Goal: Task Accomplishment & Management: Complete application form

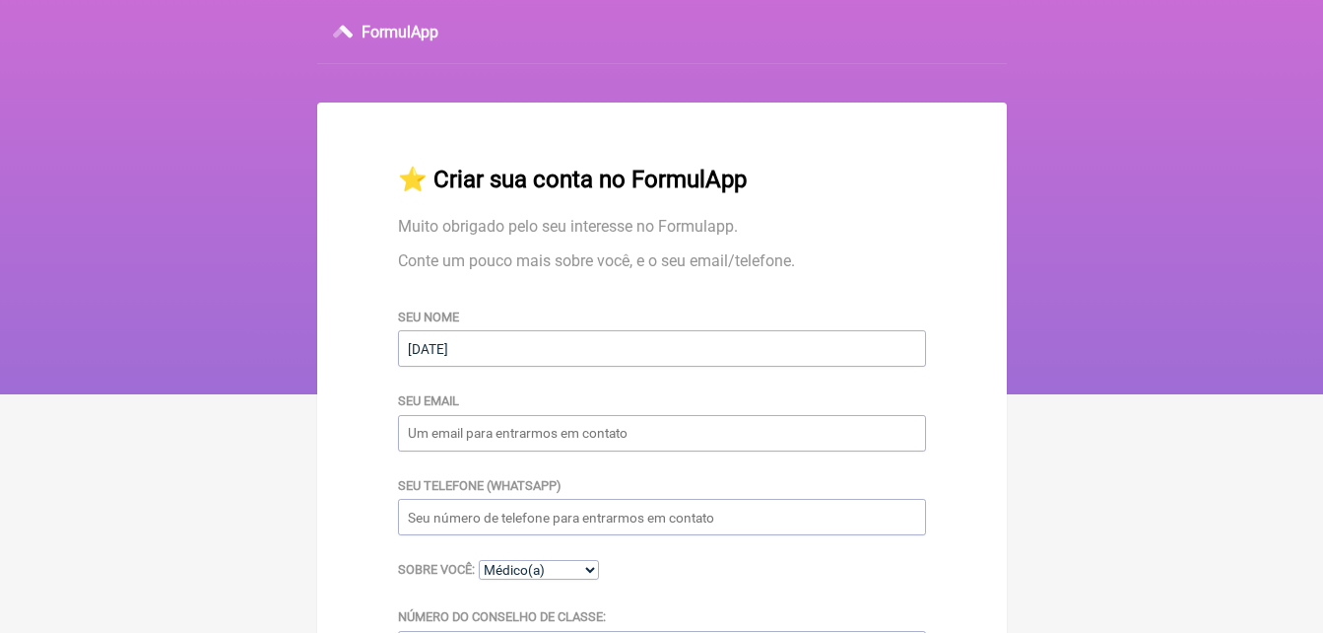
click at [654, 310] on div "Seu nome [DATE]" at bounding box center [662, 336] width 528 height 60
click at [536, 357] on input "[DATE]" at bounding box center [662, 348] width 528 height 36
type input "[PERSON_NAME]"
click at [528, 424] on input "Seu email" at bounding box center [662, 433] width 528 height 36
type input "[EMAIL_ADDRESS][DOMAIN_NAME]"
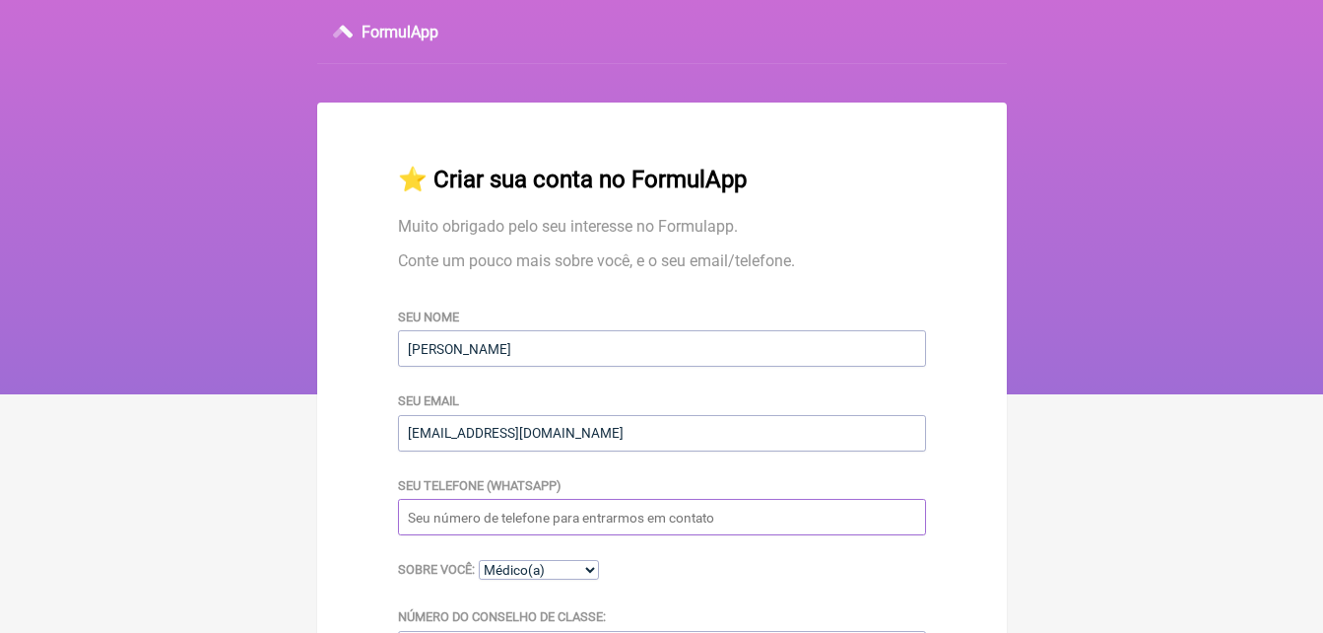
click at [505, 523] on input "Seu telefone (WhatsApp)" at bounding box center [662, 517] width 528 height 36
type input "47988667779"
click at [556, 572] on select "Médico(a) Nutricionista Farmaceutico(a) Biomédica(o) Fisioterapeuta Enfermeira(…" at bounding box center [539, 570] width 120 height 20
select select "Nutricionista"
click at [479, 563] on select "Médico(a) Nutricionista Farmaceutico(a) Biomédica(o) Fisioterapeuta Enfermeira(…" at bounding box center [539, 570] width 120 height 20
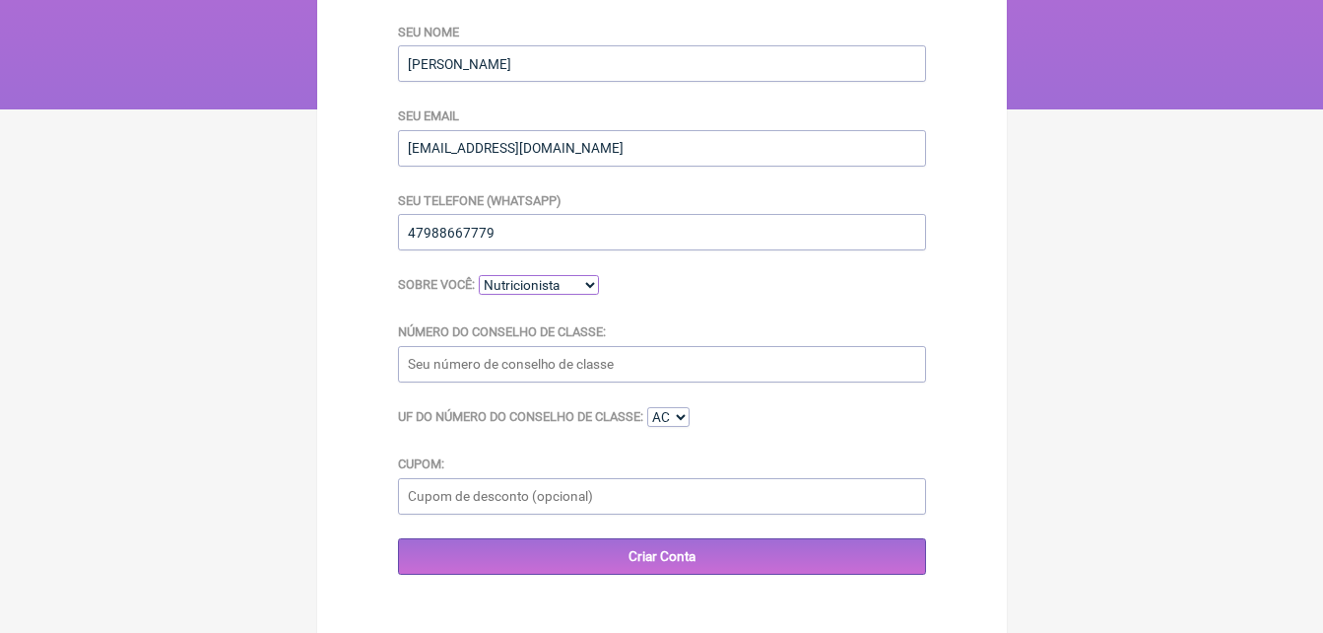
scroll to position [315, 0]
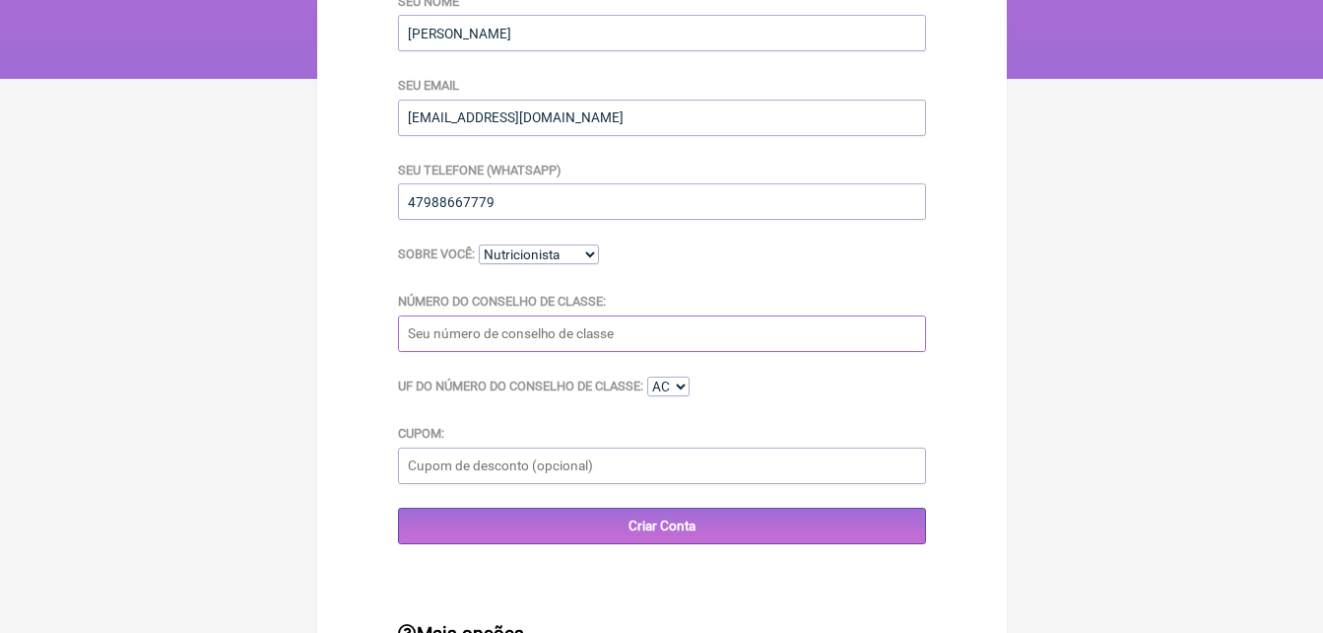
click at [779, 338] on input "Número do Conselho de Classe:" at bounding box center [662, 333] width 528 height 36
click at [440, 335] on input "crn109937" at bounding box center [662, 333] width 528 height 36
drag, startPoint x: 440, startPoint y: 337, endPoint x: 341, endPoint y: 333, distance: 99.6
click at [341, 333] on main "⭐️ Criar sua conta no FormulApp Muito obrigado pelo seu interesse no Formulapp.…" at bounding box center [662, 264] width 690 height 955
type input "9937"
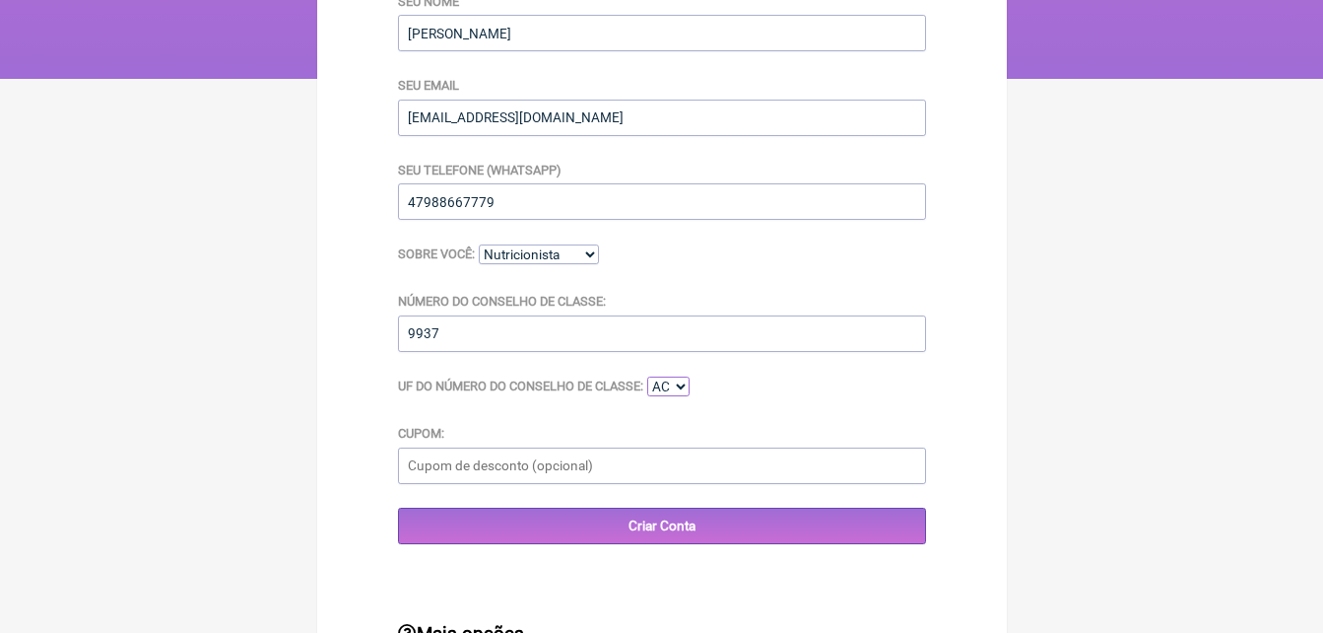
click at [670, 395] on select "AC AL AP AM BA CE DF ES GO MA MT MS MG PA PB PR PE PI RJ RN RS RO RR SC SP SE TO" at bounding box center [668, 386] width 42 height 20
select select "SC"
click at [649, 379] on select "AC AL AP AM BA CE DF ES GO MA MT MS MG PA PB PR PE PI RJ RN RS RO RR SC SP SE TO" at bounding box center [668, 386] width 42 height 20
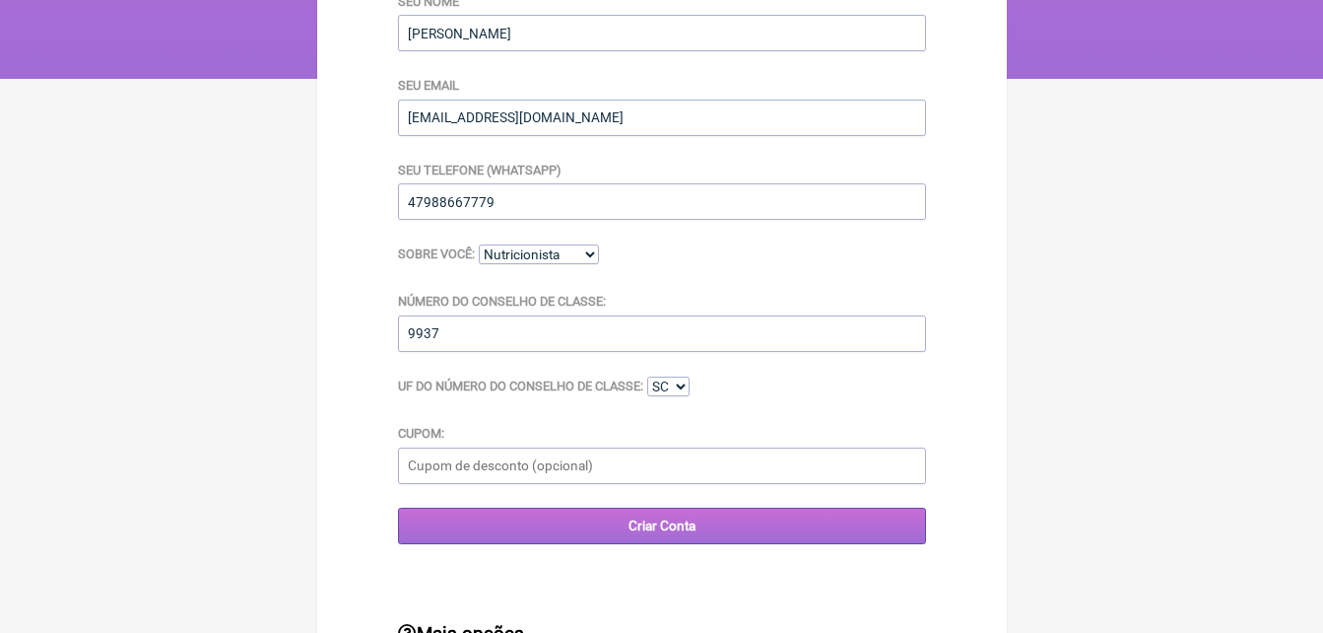
click at [595, 520] on input "Criar Conta" at bounding box center [662, 525] width 528 height 36
